Goal: Information Seeking & Learning: Learn about a topic

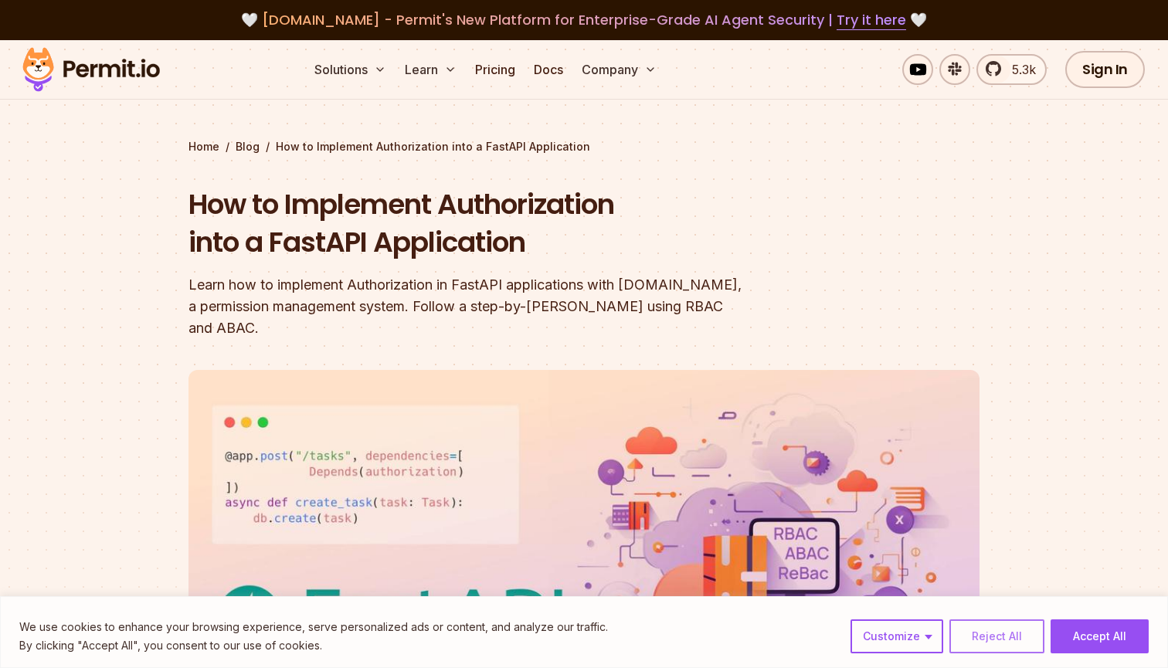
click at [971, 643] on button "Reject All" at bounding box center [997, 637] width 95 height 34
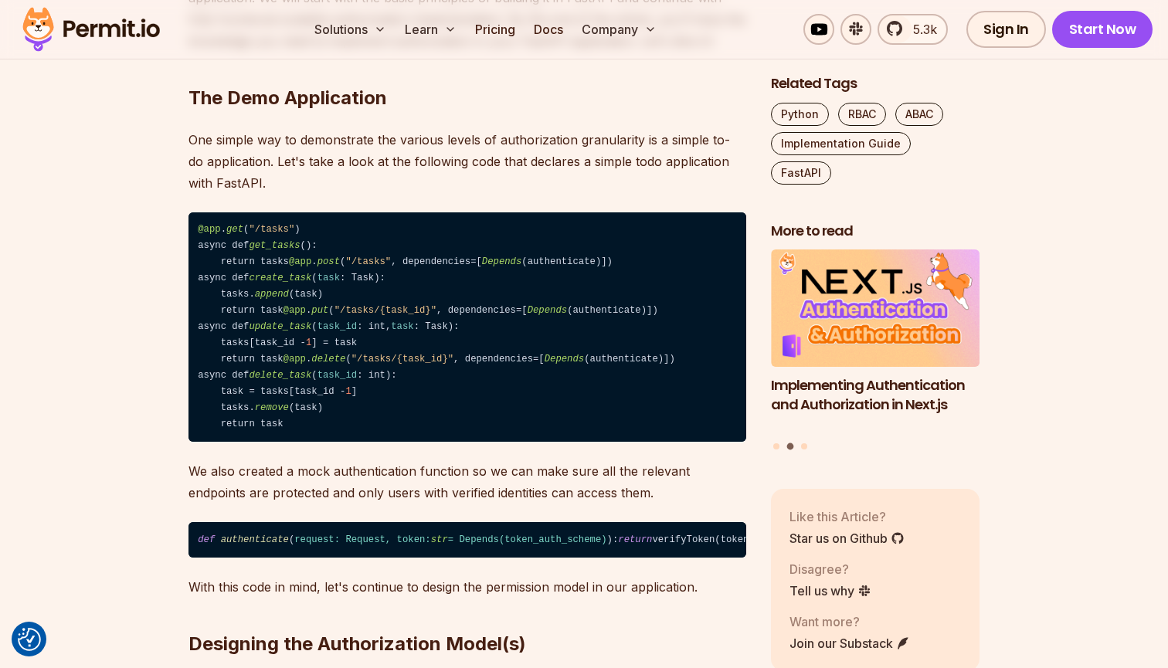
scroll to position [1196, 0]
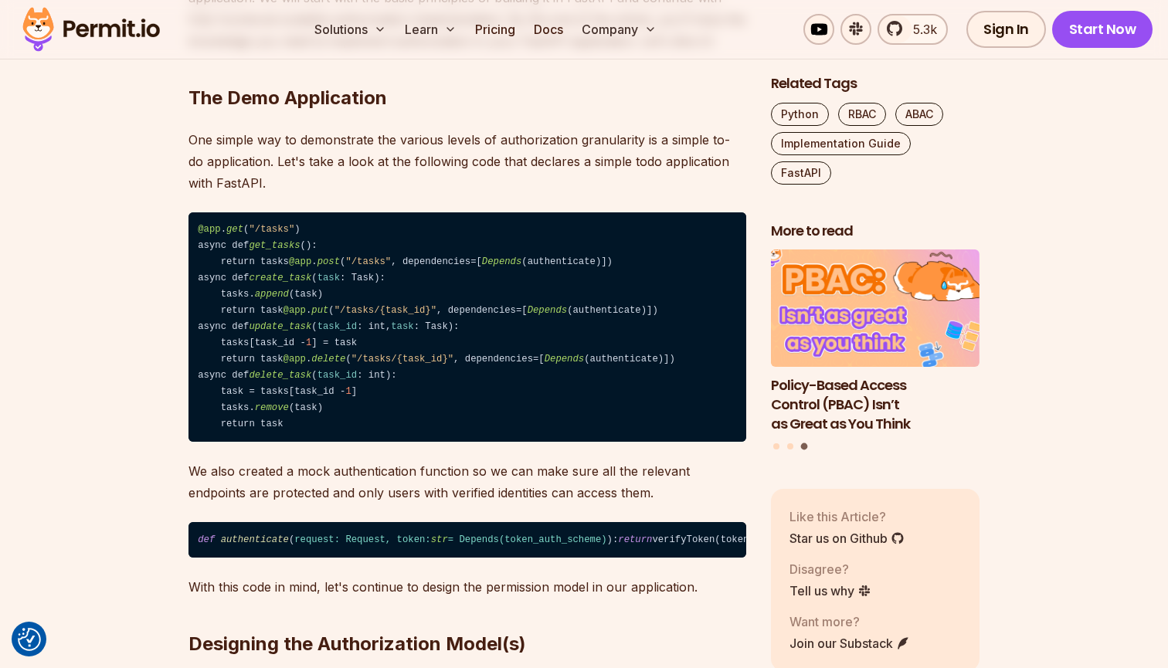
click at [828, 376] on h3 "Policy-Based Access Control (PBAC) Isn’t as Great as You Think" at bounding box center [875, 404] width 209 height 57
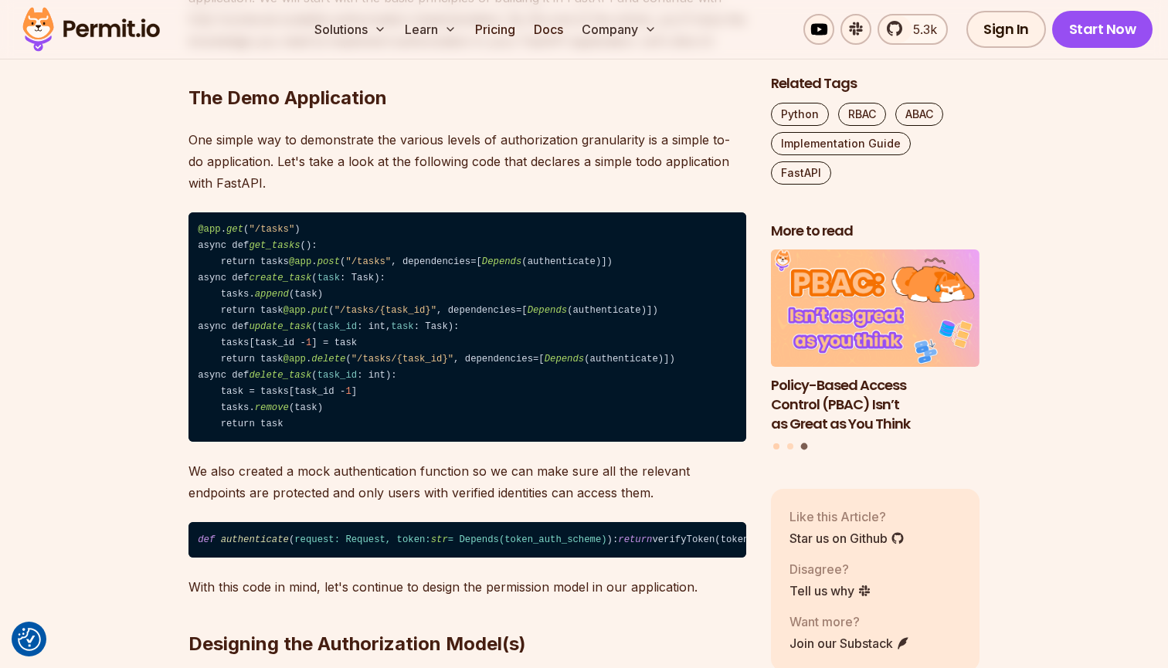
click at [777, 444] on button "Go to slide 1" at bounding box center [777, 447] width 6 height 6
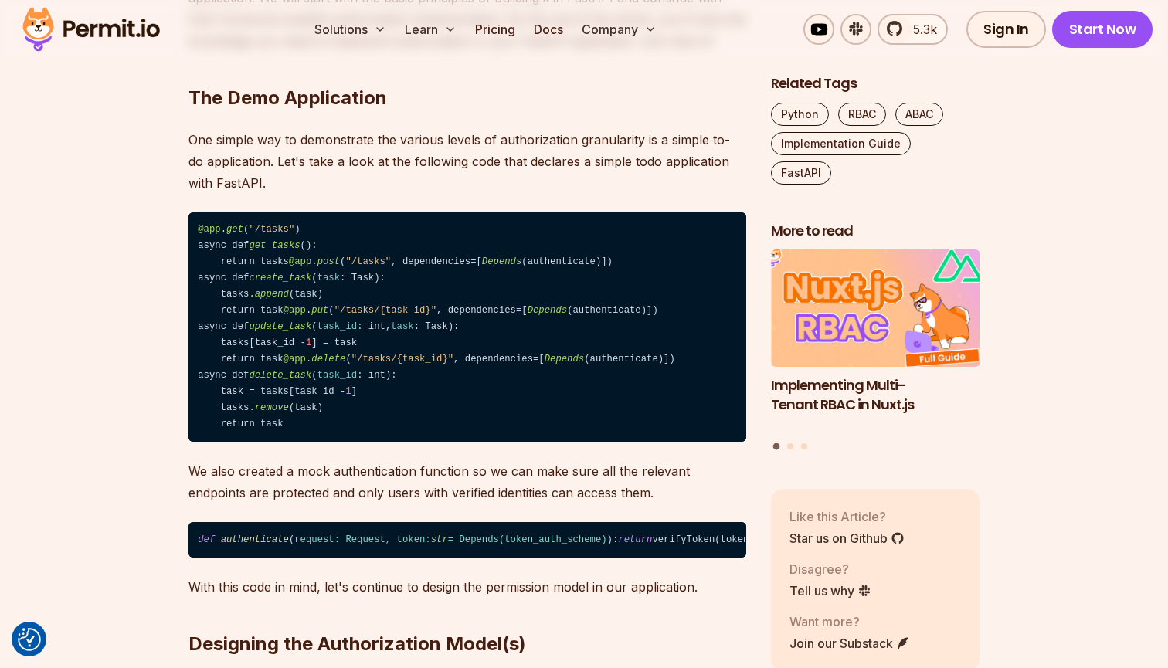
click at [848, 376] on h3 "Implementing Multi-Tenant RBAC in Nuxt.js" at bounding box center [875, 395] width 209 height 39
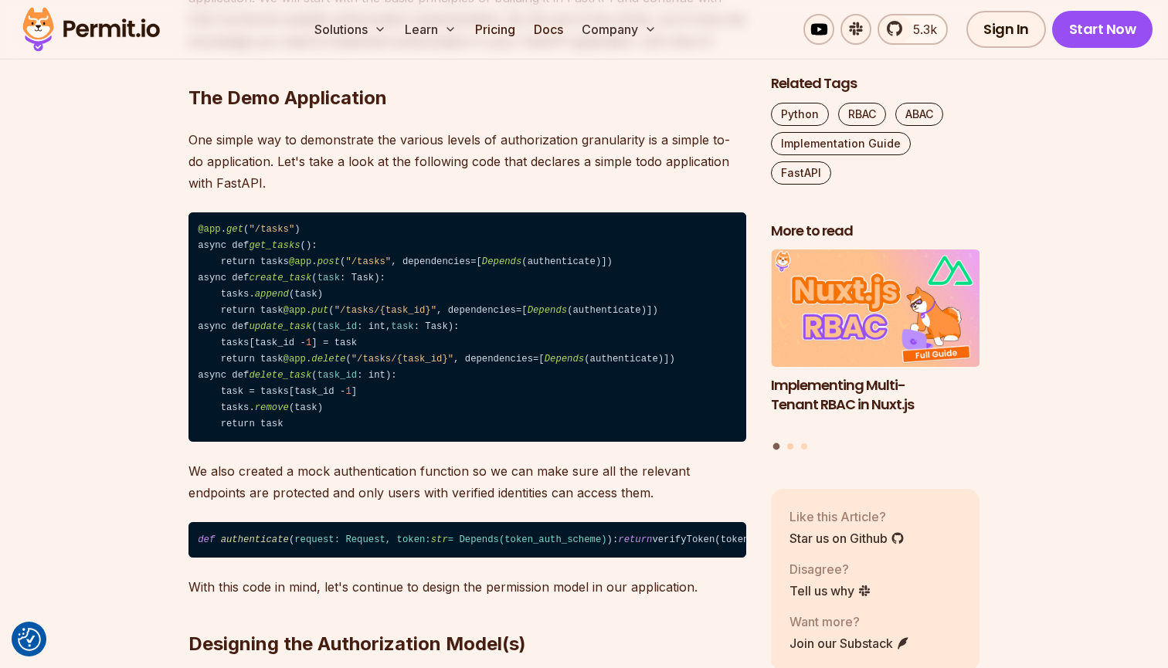
click at [790, 444] on button "Go to slide 2" at bounding box center [790, 447] width 6 height 6
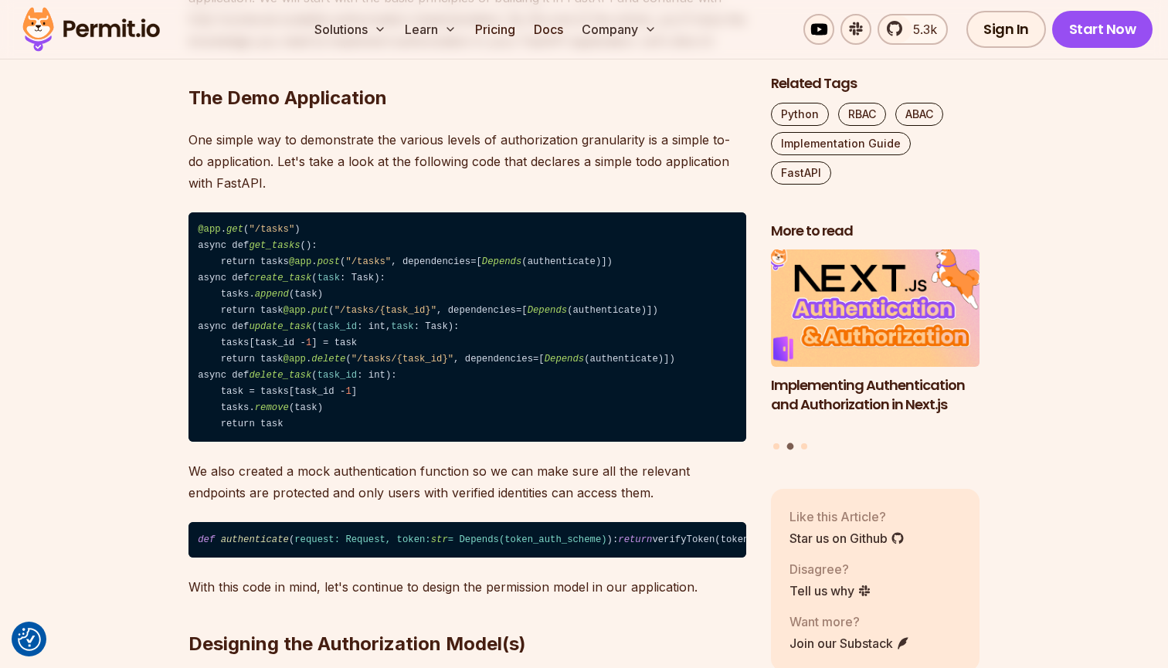
click at [828, 376] on h3 "Implementing Authentication and Authorization in Next.js" at bounding box center [875, 395] width 209 height 39
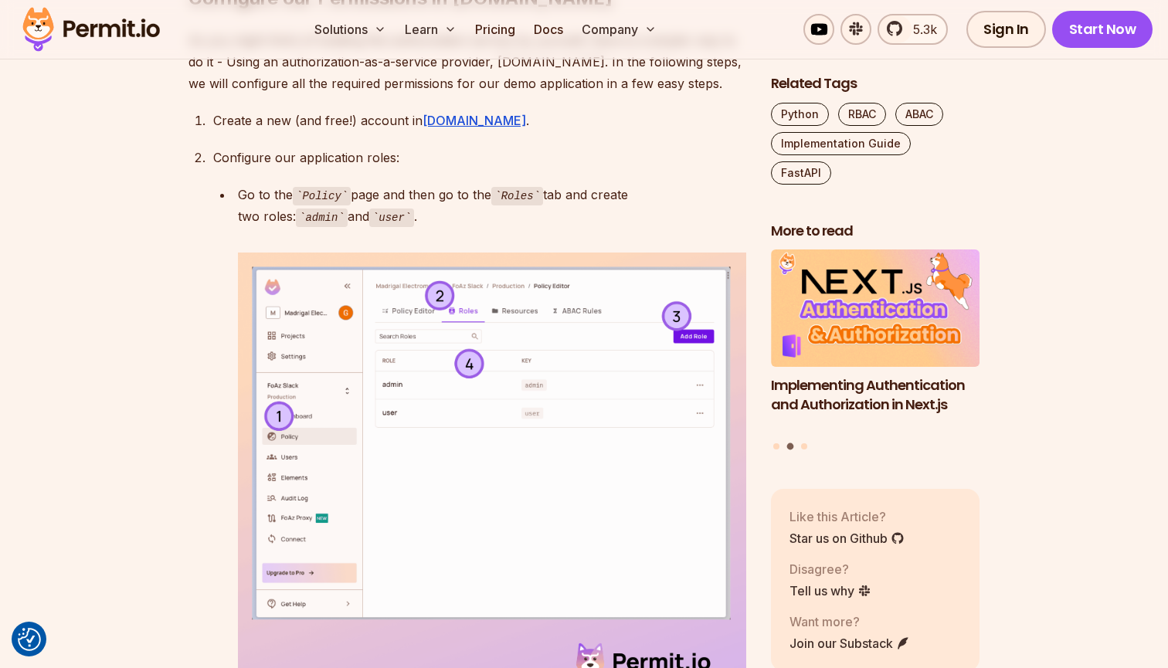
scroll to position [3691, 0]
click at [495, 34] on link "Pricing" at bounding box center [495, 29] width 53 height 31
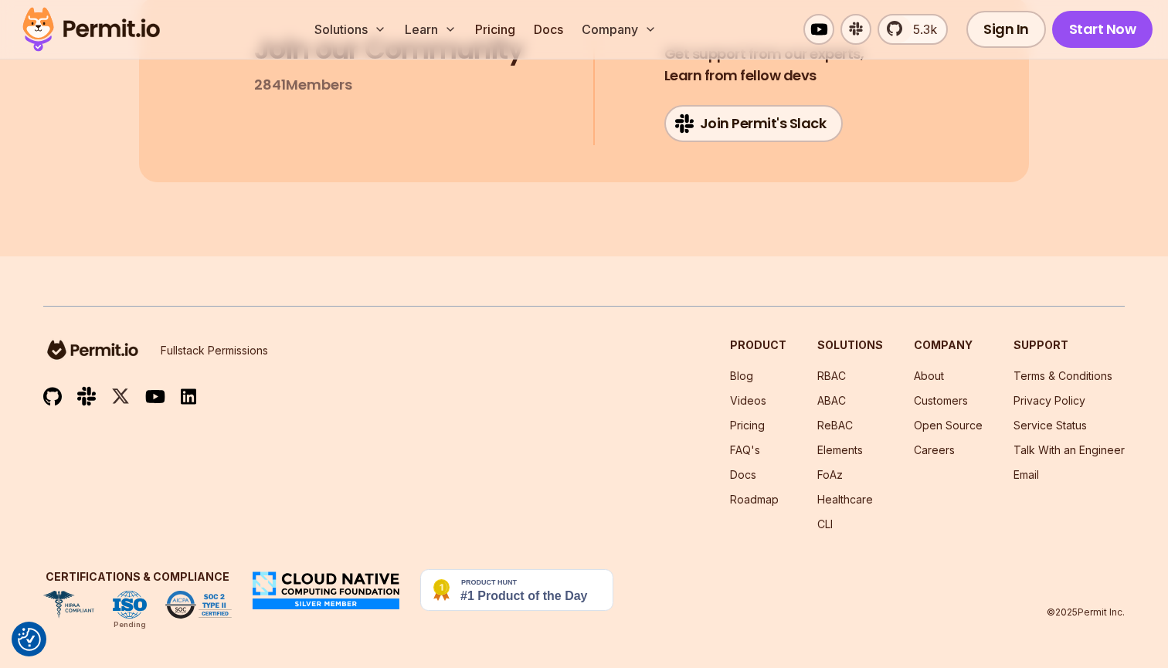
scroll to position [11164, 0]
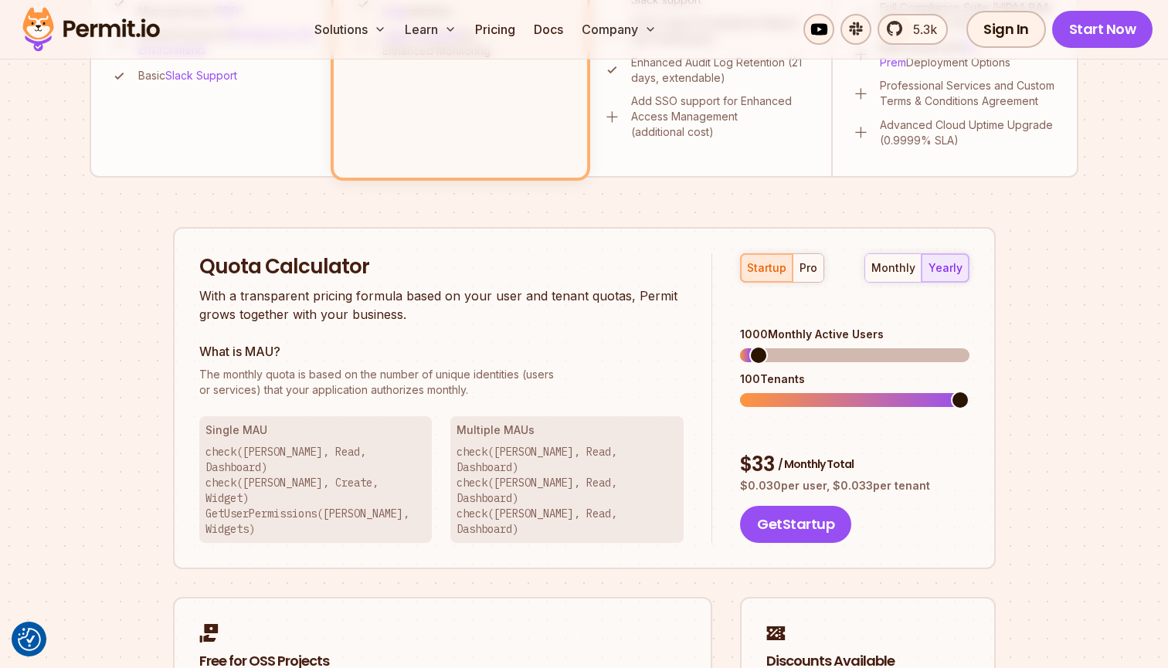
scroll to position [814, 0]
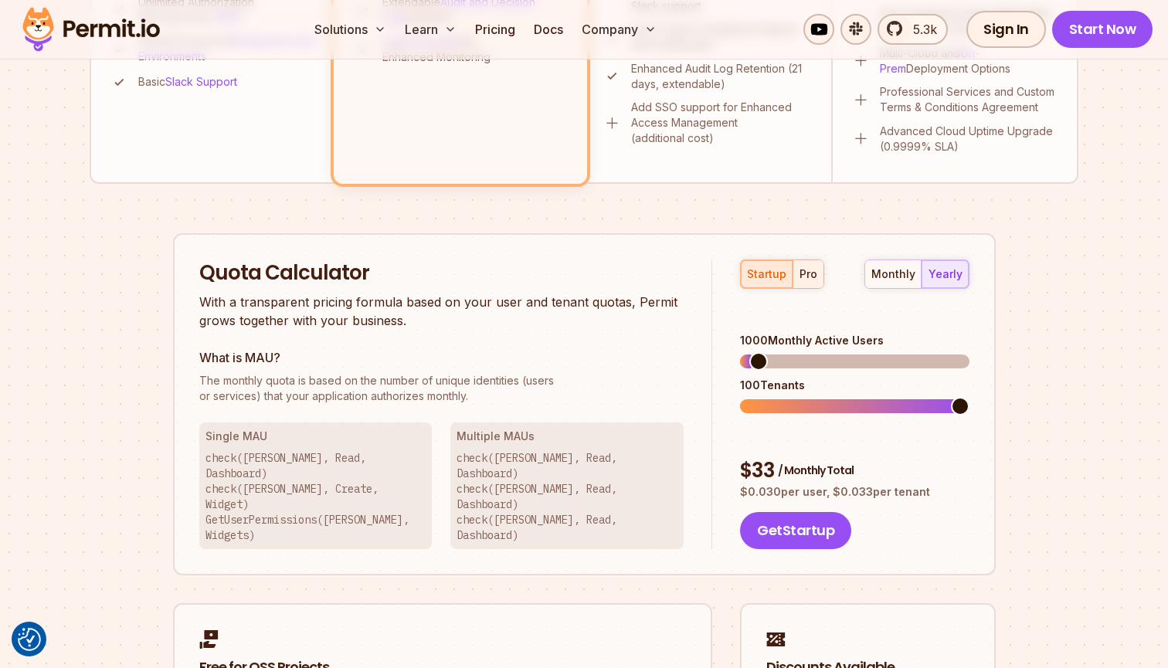
click at [811, 267] on div "pro" at bounding box center [809, 274] width 18 height 15
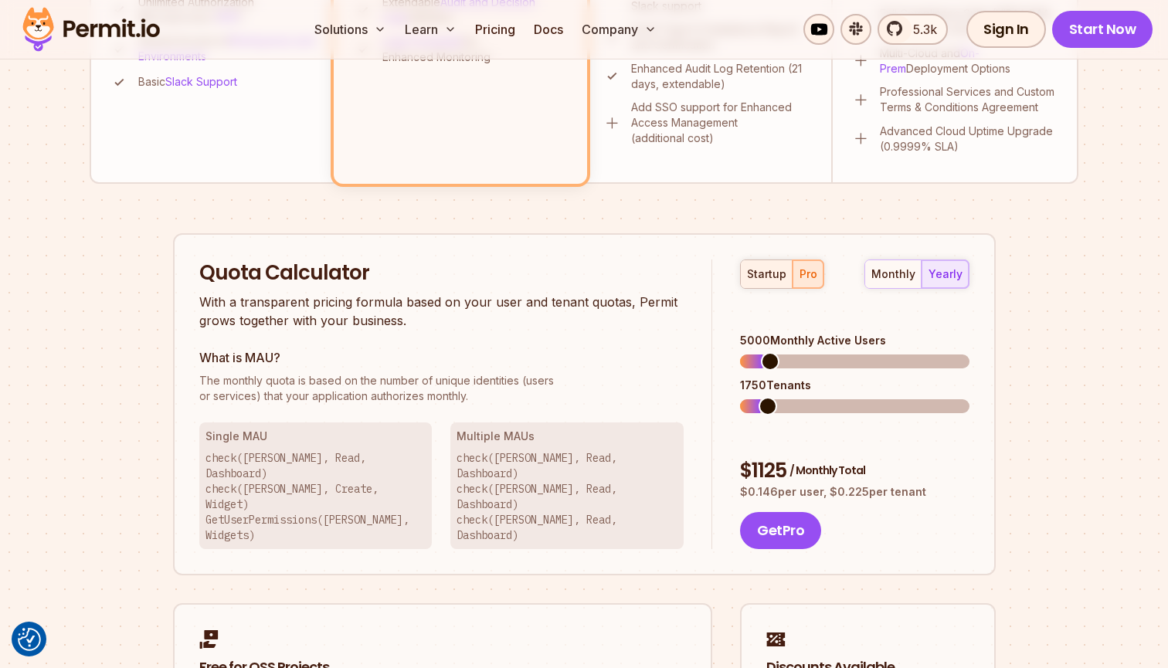
click at [771, 272] on div "startup" at bounding box center [766, 274] width 39 height 15
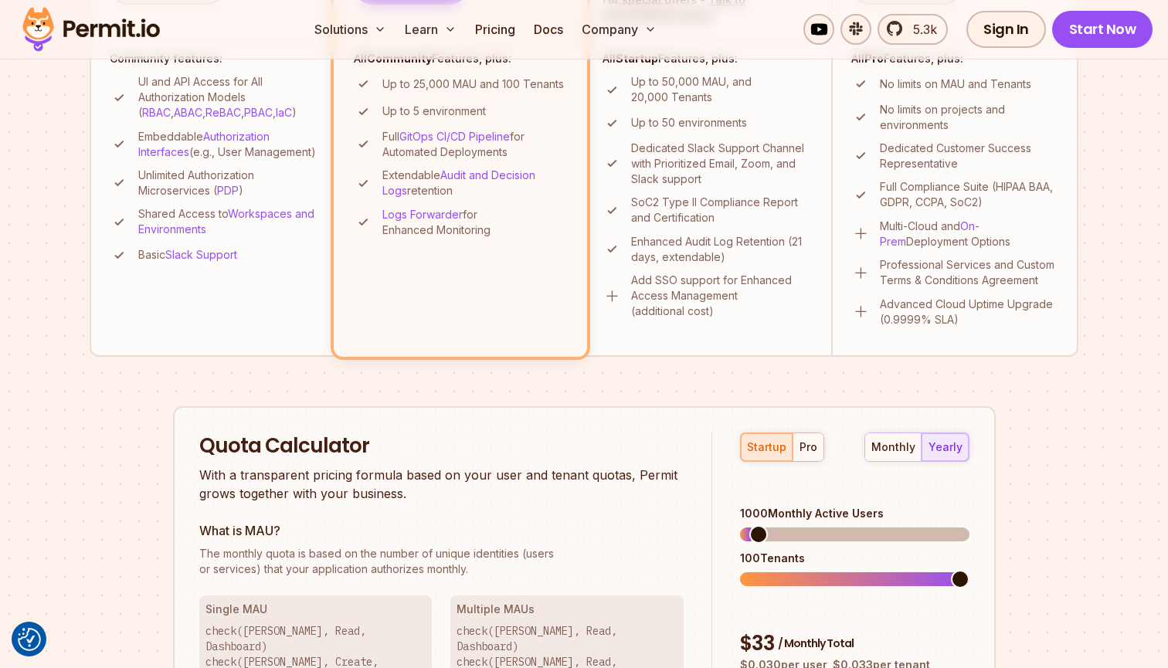
scroll to position [651, 0]
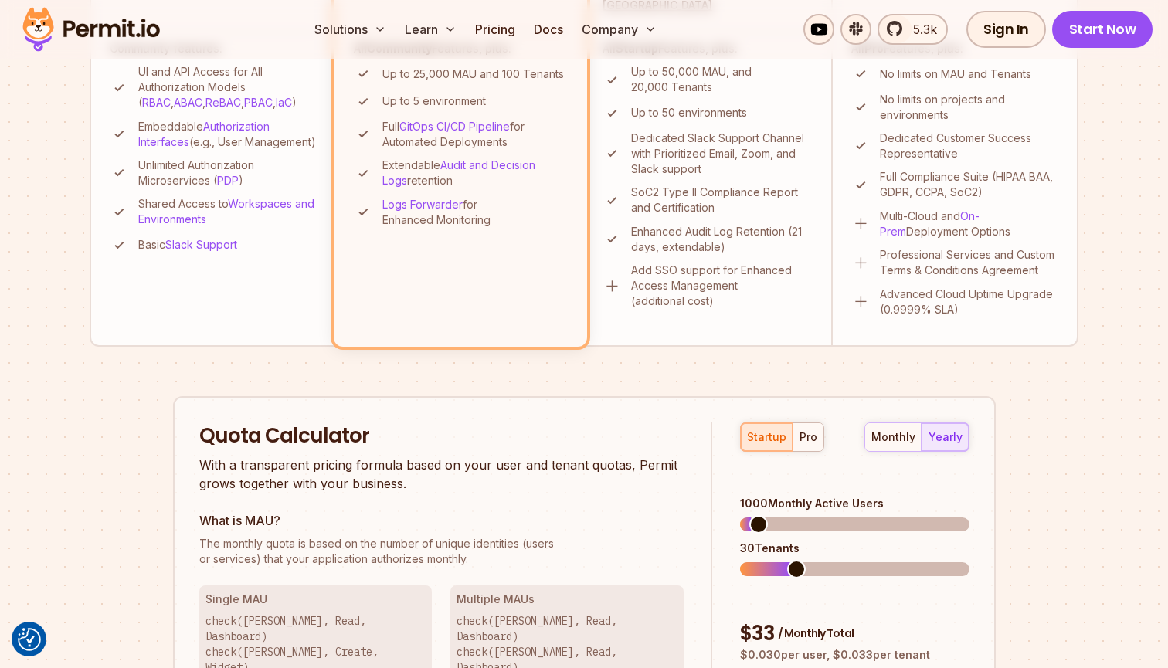
click at [800, 541] on div "30 Tenants" at bounding box center [854, 559] width 229 height 36
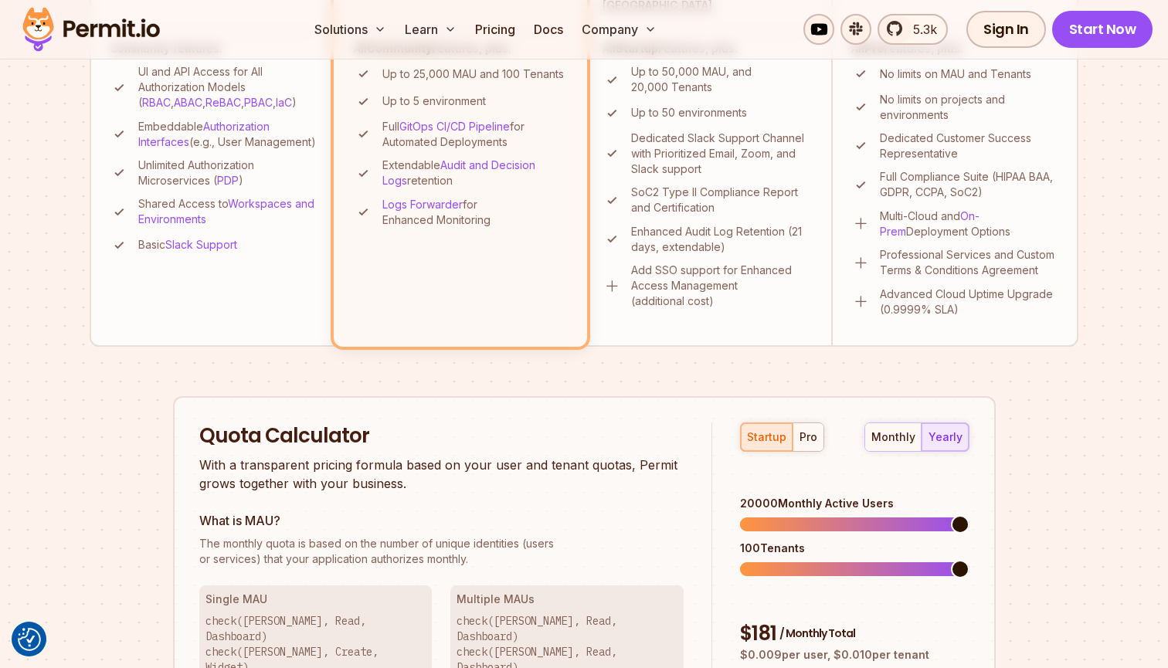
click at [1022, 490] on div "Permit Pricing From Free to Predictable Scaling From a startup with 100 users t…" at bounding box center [584, 269] width 989 height 1462
click at [811, 541] on div "40 Tenants" at bounding box center [854, 559] width 229 height 36
click at [1038, 544] on div "Permit Pricing From Free to Predictable Scaling From a startup with 100 users t…" at bounding box center [584, 269] width 989 height 1462
click at [807, 439] on div "pro" at bounding box center [809, 437] width 18 height 15
click at [1051, 491] on div "Permit Pricing From Free to Predictable Scaling From a startup with 100 users t…" at bounding box center [584, 269] width 989 height 1462
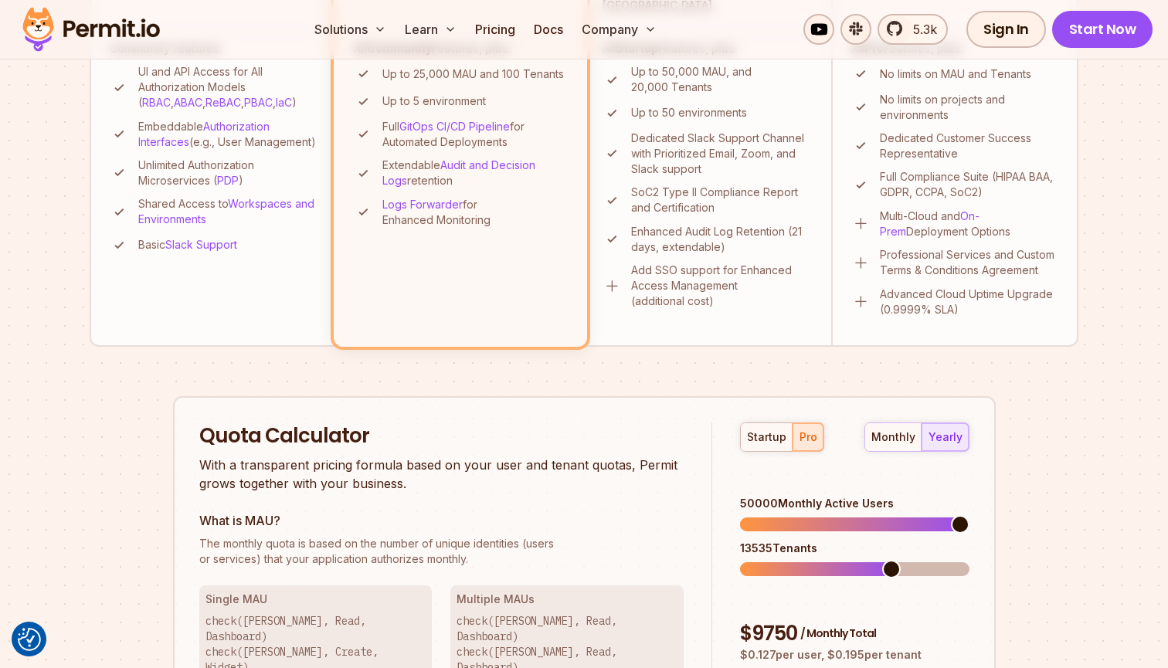
click at [901, 560] on span at bounding box center [892, 569] width 19 height 19
click at [1004, 490] on div "Permit Pricing From Free to Predictable Scaling From a startup with 100 users t…" at bounding box center [584, 269] width 989 height 1462
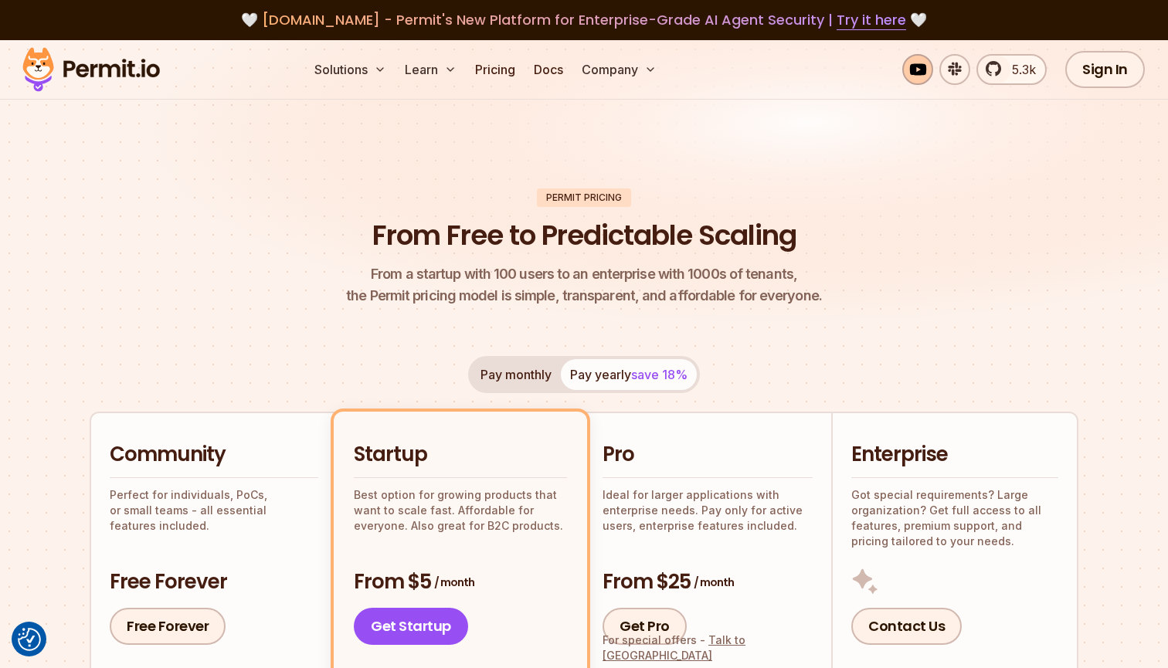
scroll to position [0, 0]
